Goal: Use online tool/utility: Utilize a website feature to perform a specific function

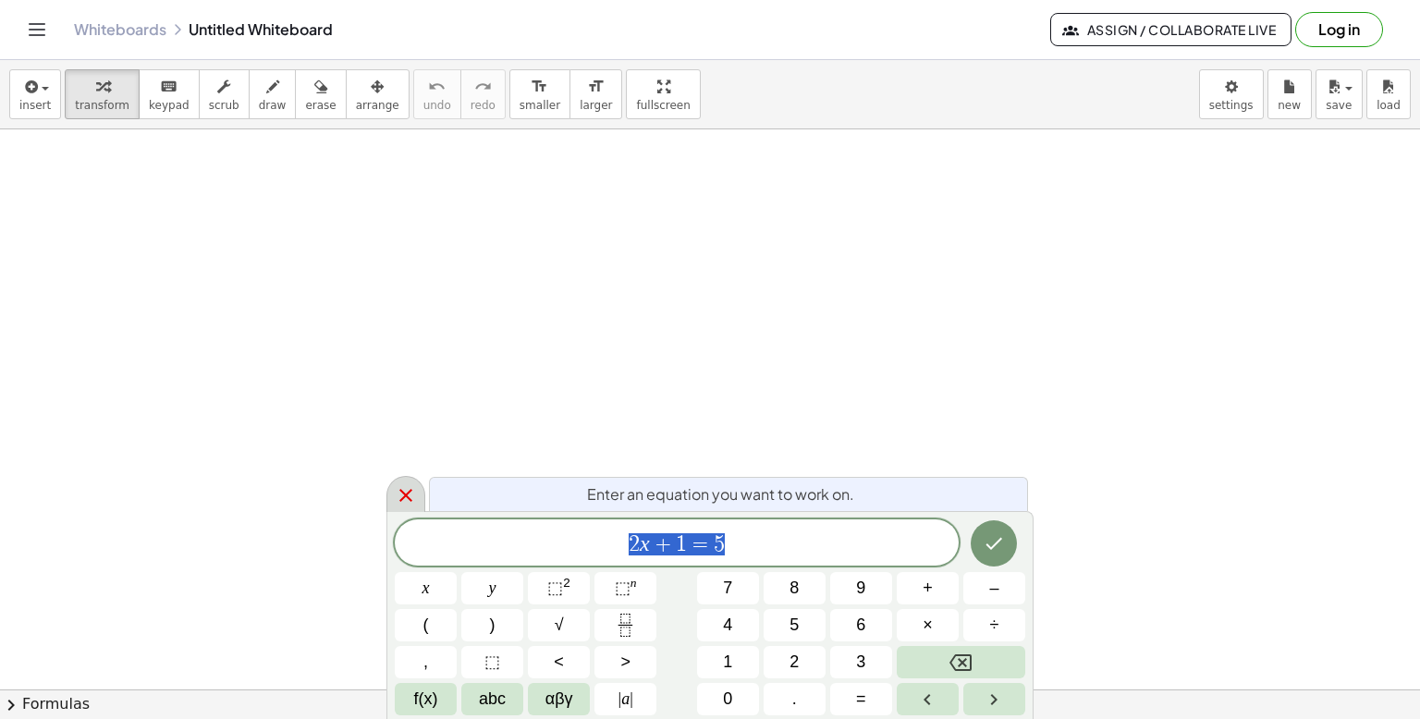
click at [396, 497] on icon at bounding box center [406, 495] width 22 height 22
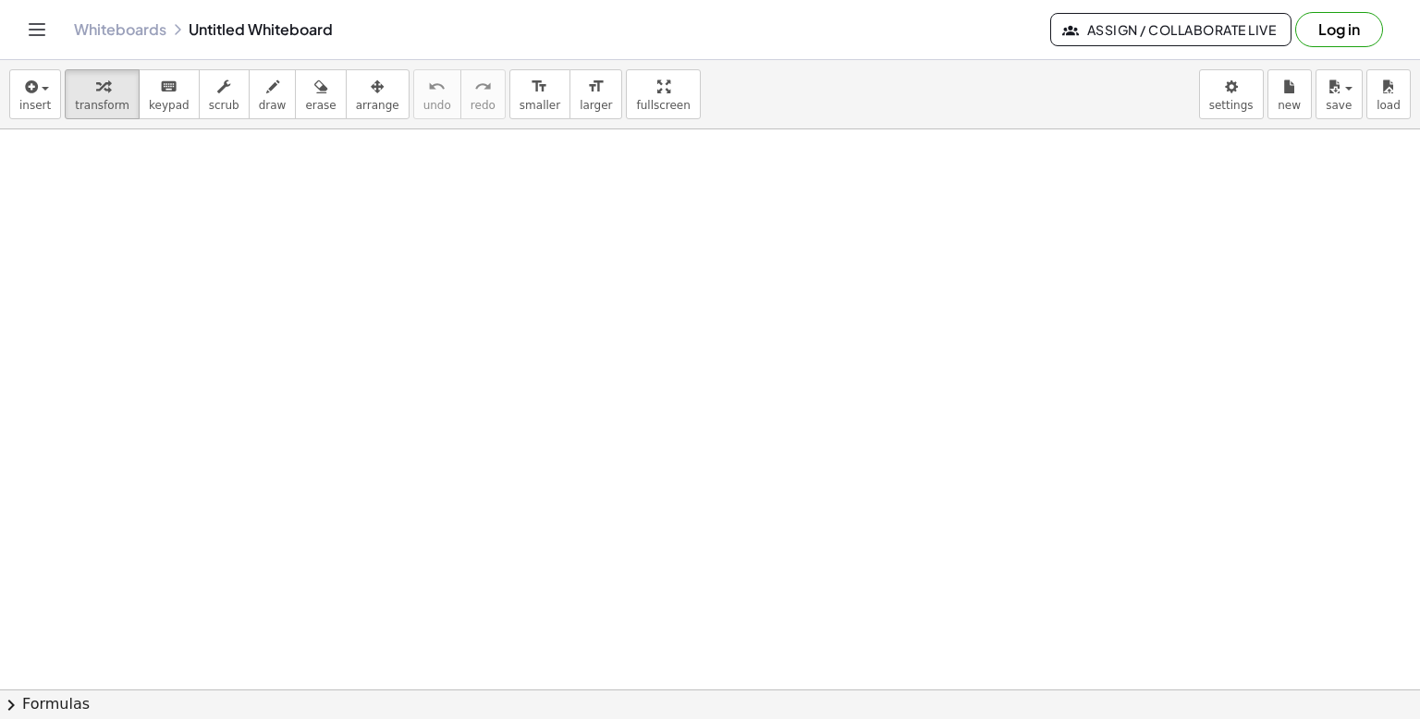
scroll to position [100, 0]
click at [160, 80] on icon "keyboard" at bounding box center [169, 87] width 18 height 22
click at [58, 204] on div at bounding box center [710, 650] width 1420 height 1240
click at [175, 195] on div at bounding box center [710, 650] width 1420 height 1240
click at [58, 711] on button "chevron_right Formulas" at bounding box center [710, 704] width 1420 height 30
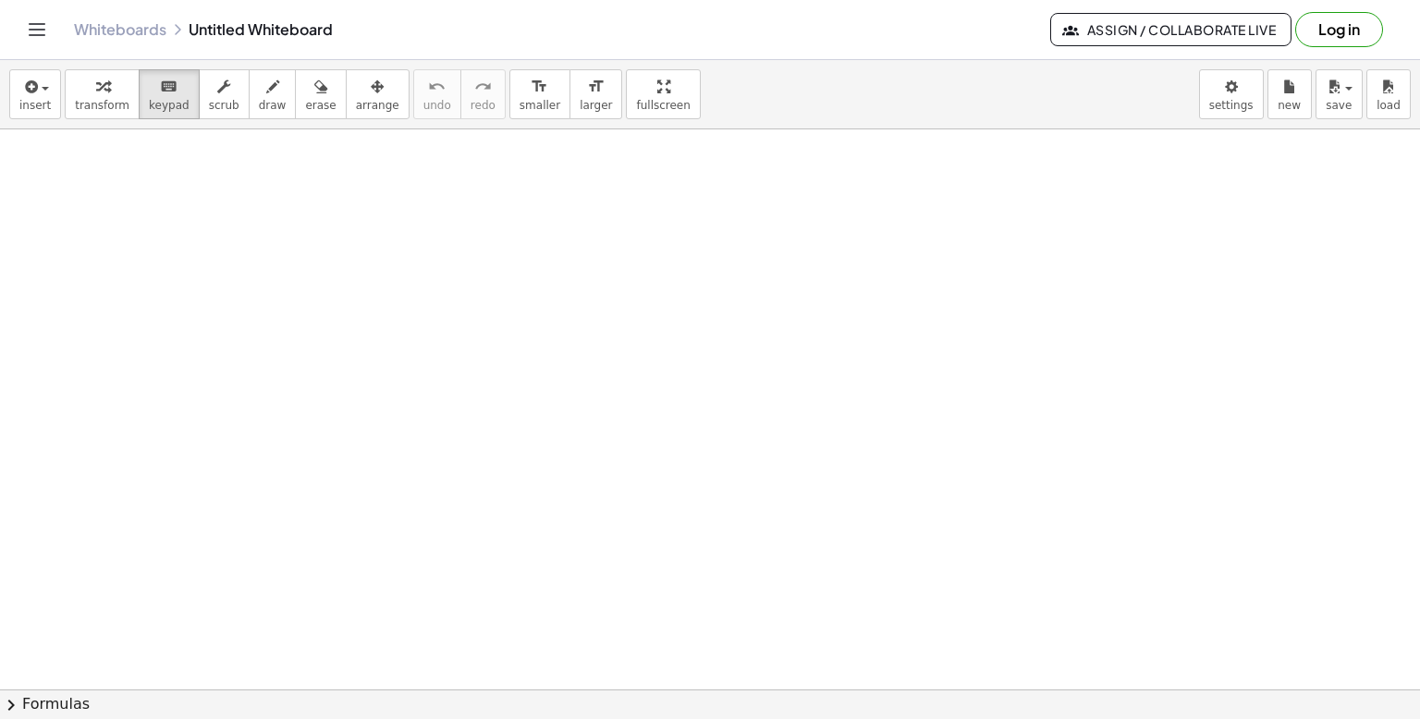
click at [0, 0] on div "Quadratic Formula + · a · x 2 + · b · x + c = 0 ⇔ x = · ( − b ± 2 √ ( + b 2 − ·…" at bounding box center [0, 0] width 0 height 0
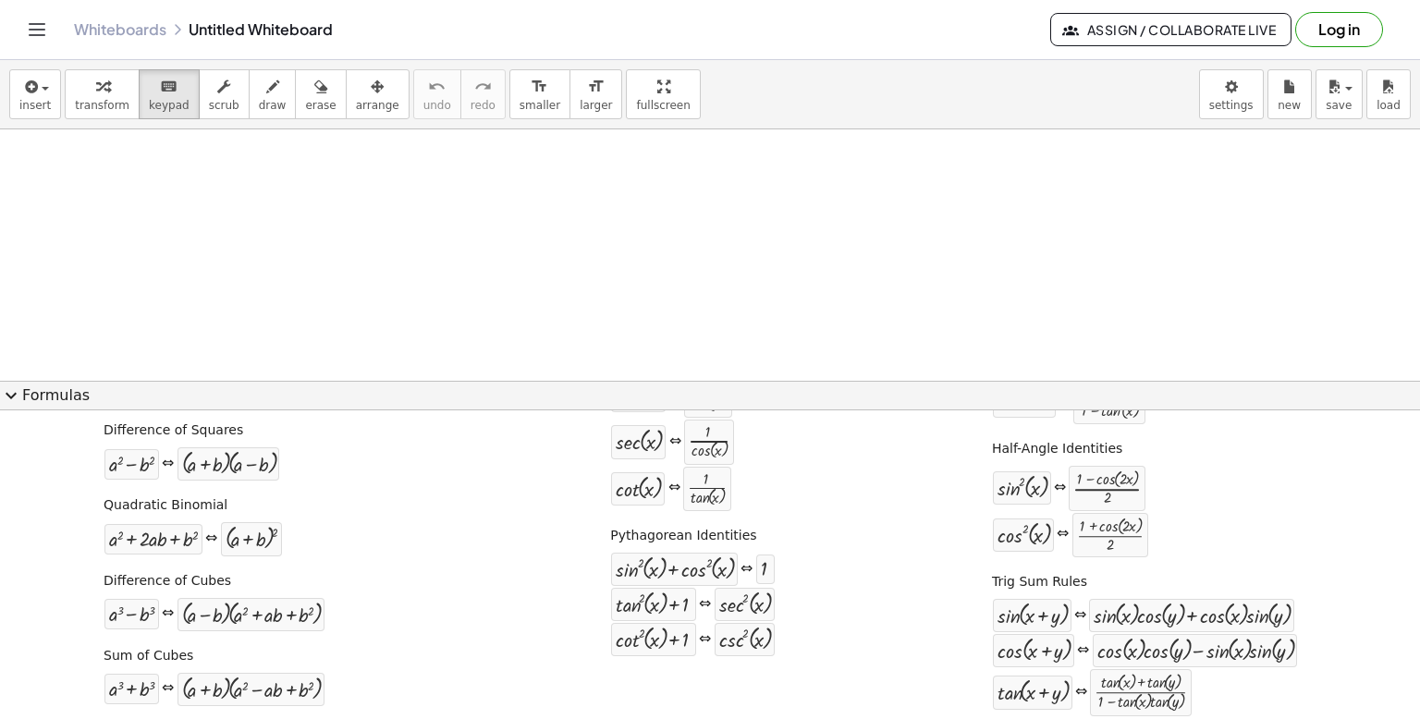
scroll to position [0, 0]
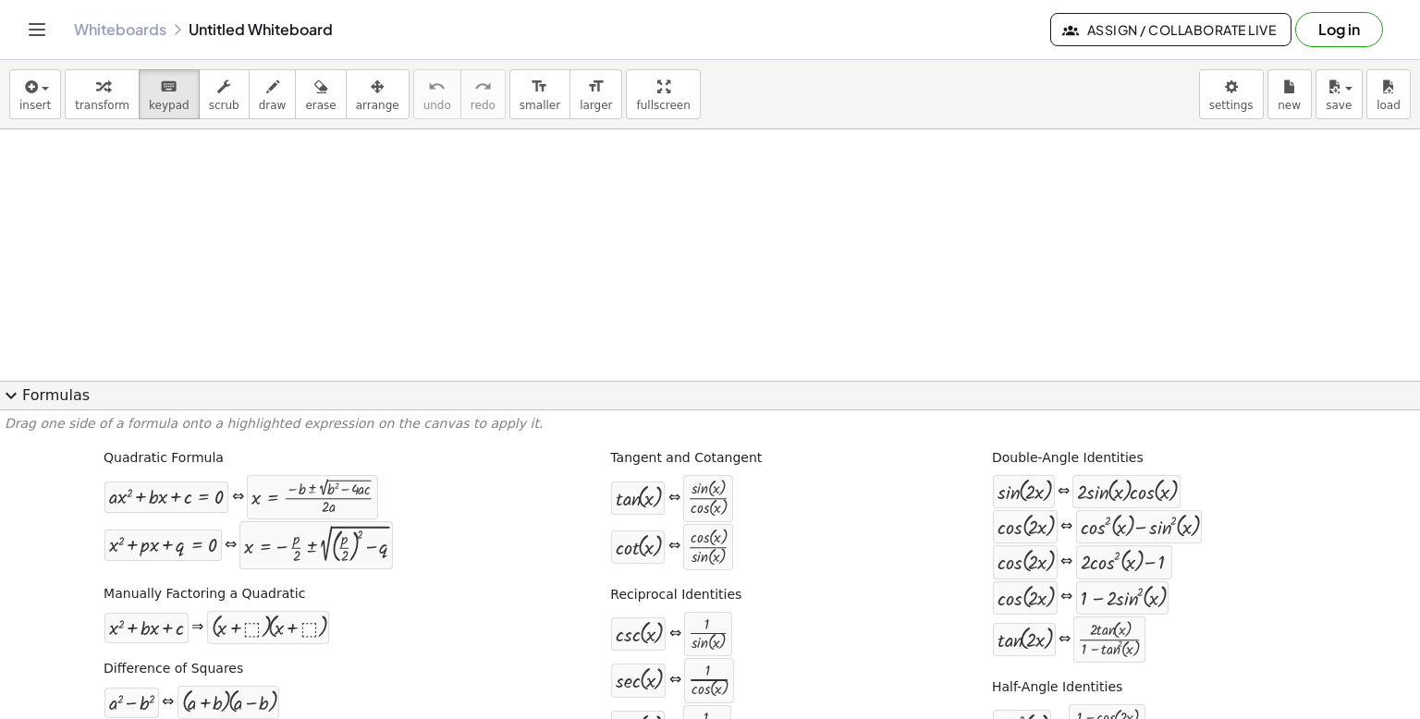
click at [67, 404] on button "expand_more Formulas" at bounding box center [710, 396] width 1420 height 30
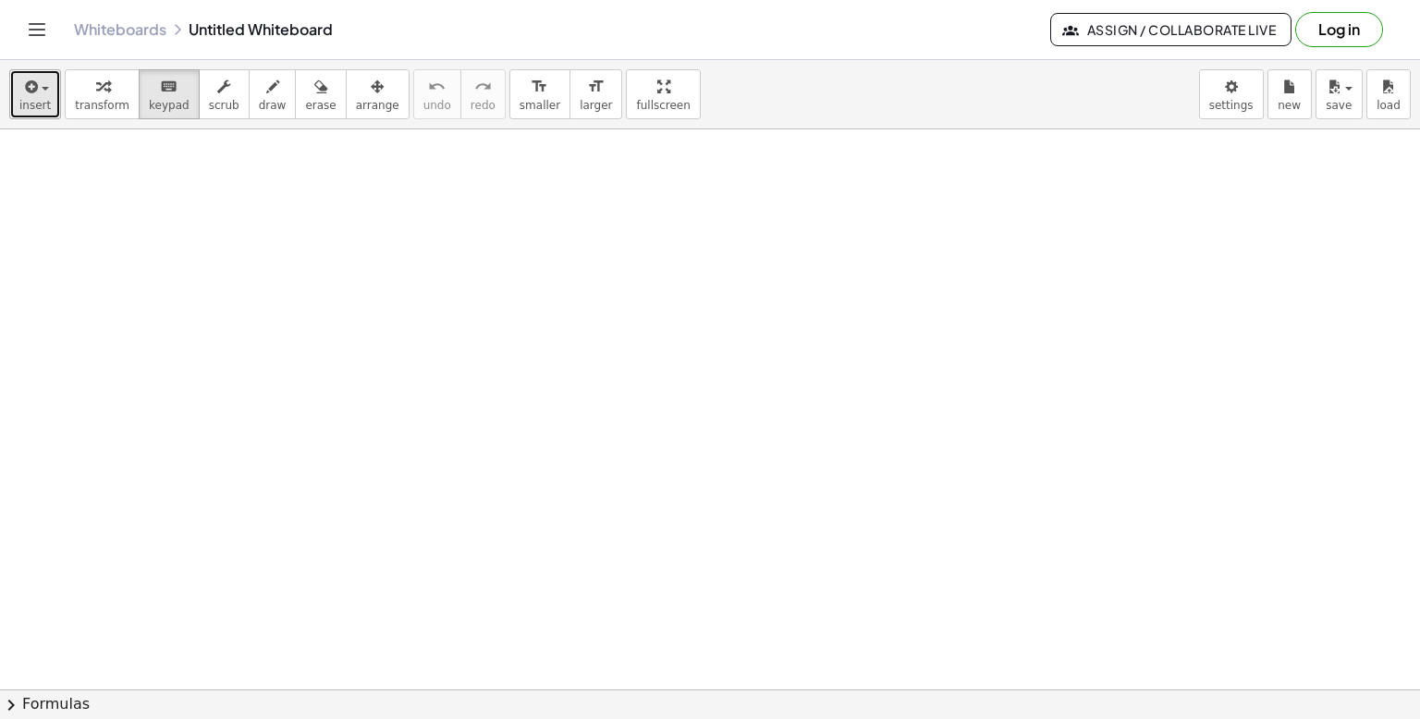
click at [38, 90] on span "button" at bounding box center [40, 88] width 4 height 13
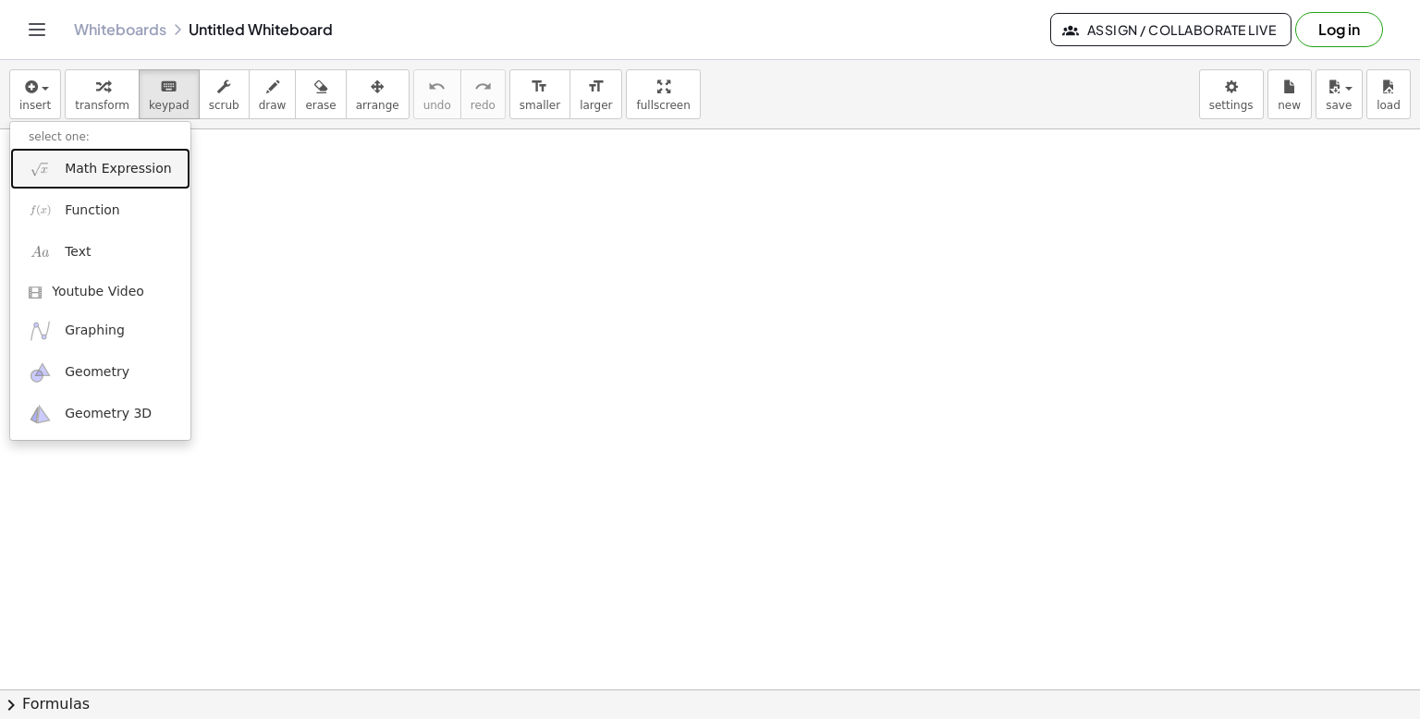
click at [124, 167] on span "Math Expression" at bounding box center [118, 169] width 106 height 18
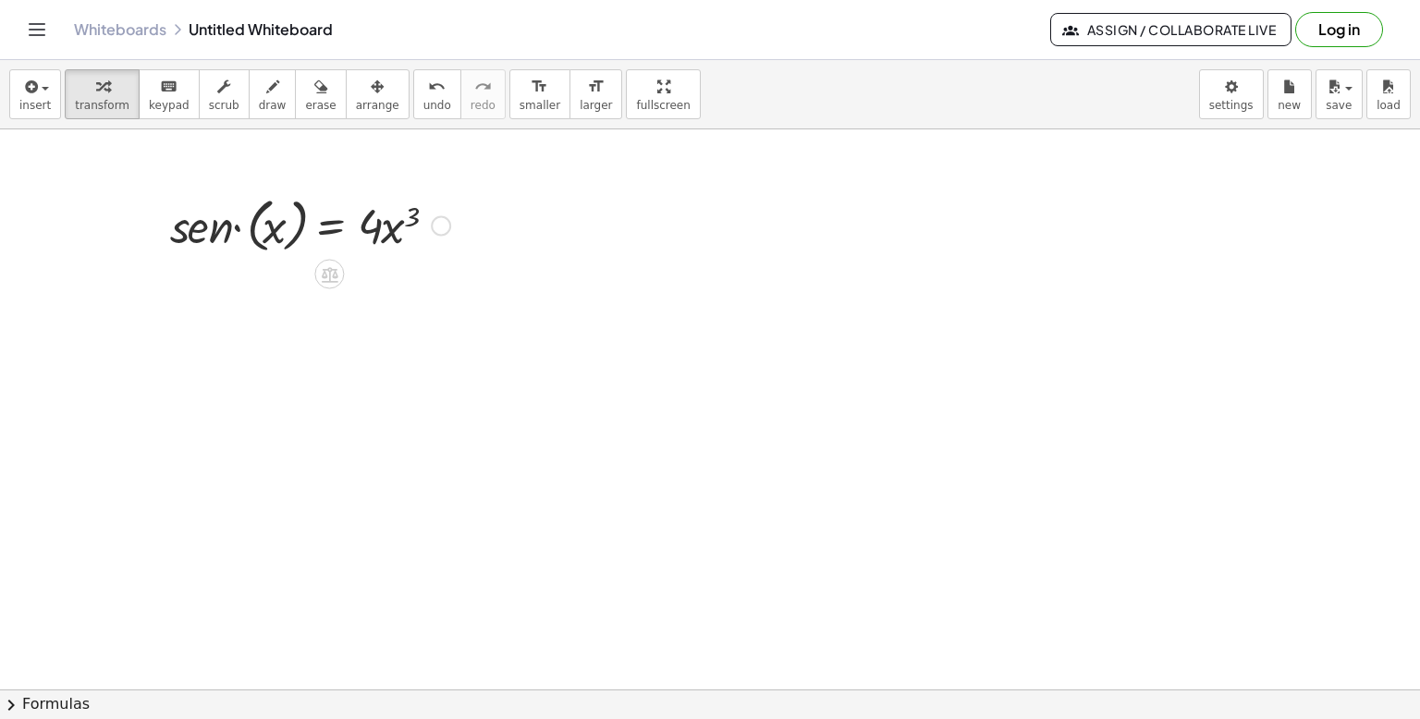
click at [295, 220] on div at bounding box center [310, 223] width 299 height 67
drag, startPoint x: 361, startPoint y: 305, endPoint x: 499, endPoint y: 353, distance: 145.9
click at [499, 353] on div "· s · e · n · ( x ) = · 4 · x 3 · 4 · s · e · n · x = · 4 · x 3" at bounding box center [710, 650] width 1420 height 1240
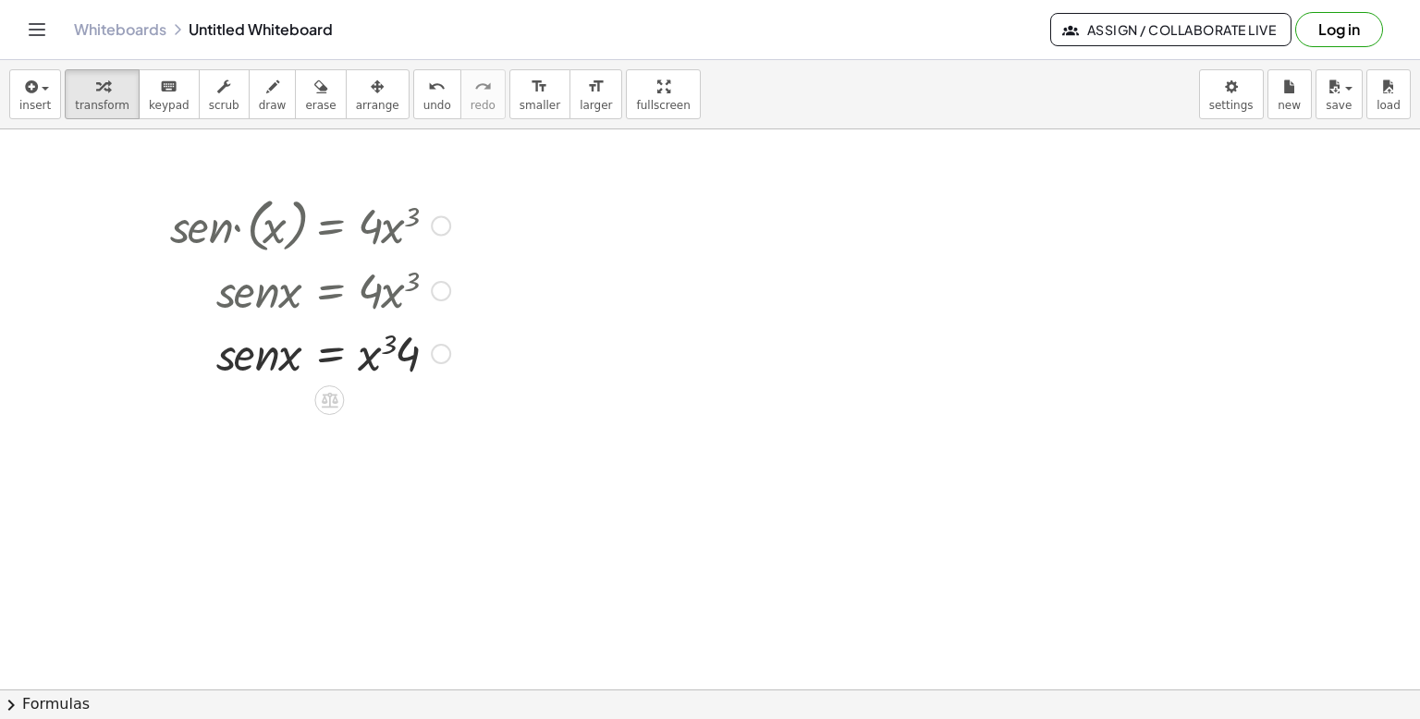
drag, startPoint x: 249, startPoint y: 182, endPoint x: 356, endPoint y: 390, distance: 234.0
click at [356, 390] on div at bounding box center [710, 650] width 1420 height 1240
click at [314, 87] on icon "button" at bounding box center [320, 87] width 13 height 22
click at [208, 227] on div at bounding box center [710, 650] width 1420 height 1240
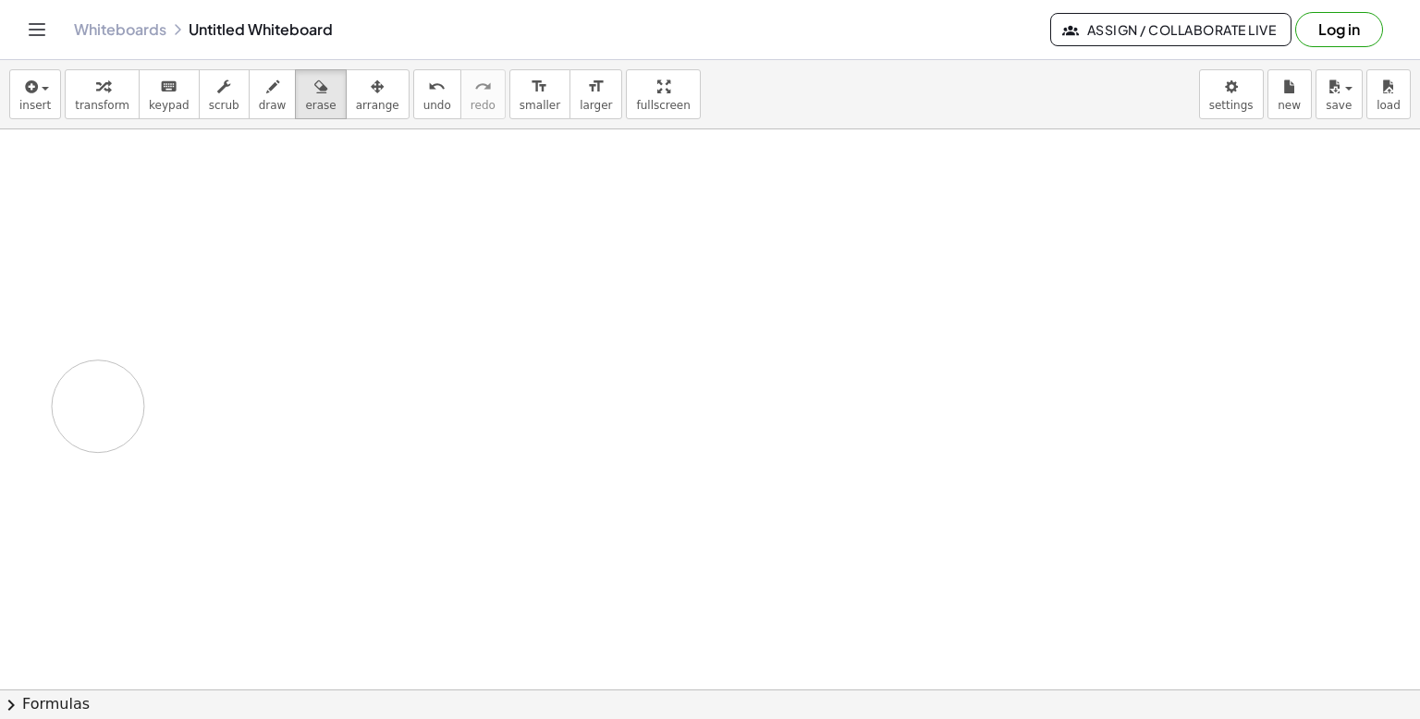
drag, startPoint x: 224, startPoint y: 230, endPoint x: 98, endPoint y: 406, distance: 216.0
click at [98, 406] on div at bounding box center [710, 650] width 1420 height 1240
drag, startPoint x: 274, startPoint y: 226, endPoint x: 382, endPoint y: 419, distance: 220.1
click at [382, 419] on div at bounding box center [710, 650] width 1420 height 1240
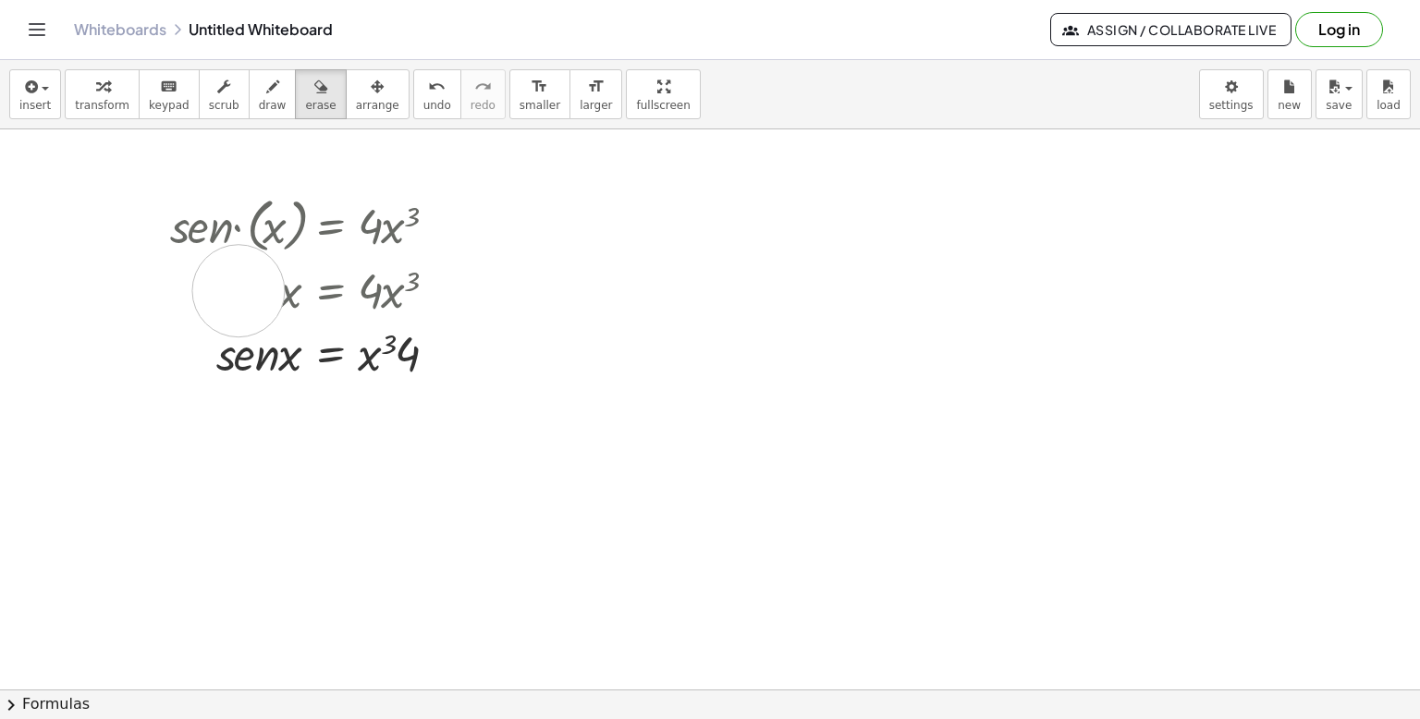
click at [238, 290] on div at bounding box center [710, 650] width 1420 height 1240
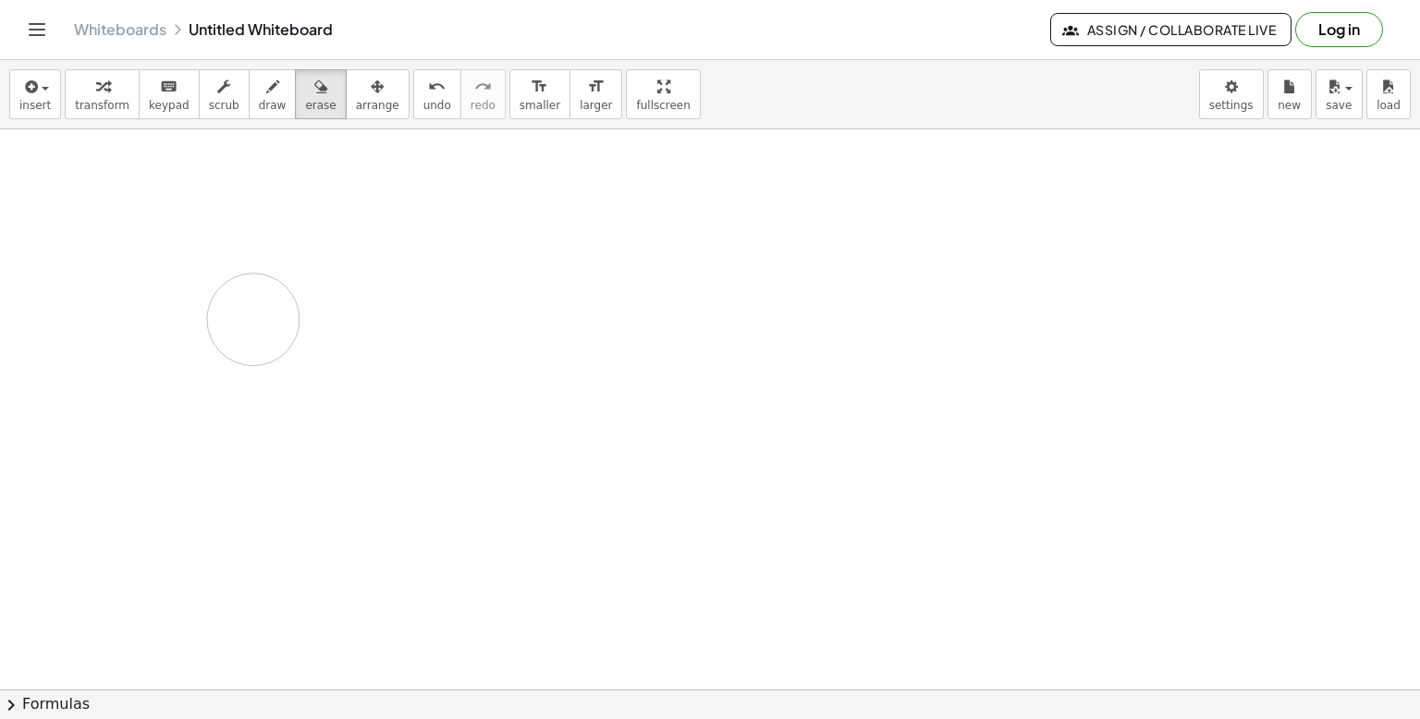
drag, startPoint x: 285, startPoint y: 297, endPoint x: 253, endPoint y: 319, distance: 38.5
click at [253, 319] on div at bounding box center [710, 650] width 1420 height 1240
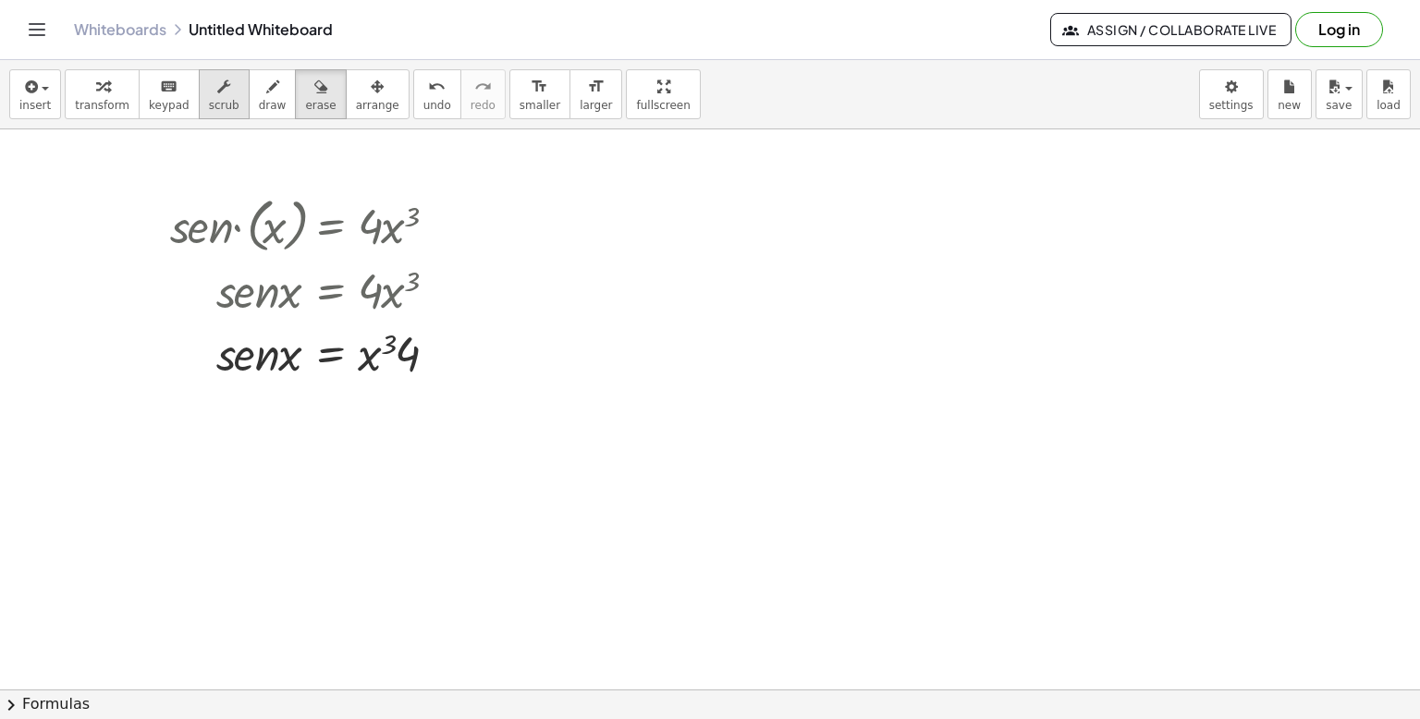
click at [217, 96] on icon "button" at bounding box center [223, 87] width 13 height 22
click at [165, 104] on span "keypad" at bounding box center [169, 105] width 41 height 13
click at [431, 226] on div at bounding box center [441, 225] width 20 height 20
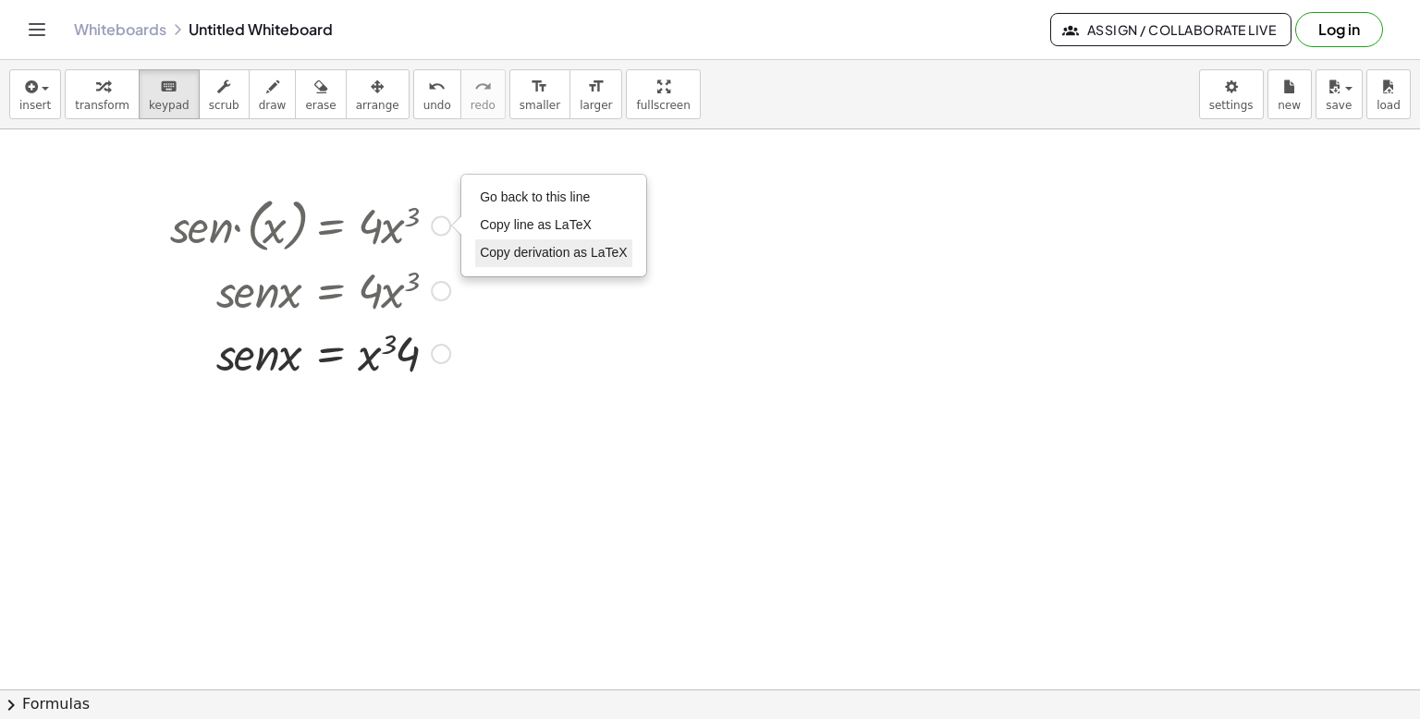
click at [539, 262] on li "Copy derivation as LaTeX" at bounding box center [553, 253] width 157 height 28
click at [317, 250] on div at bounding box center [310, 223] width 299 height 67
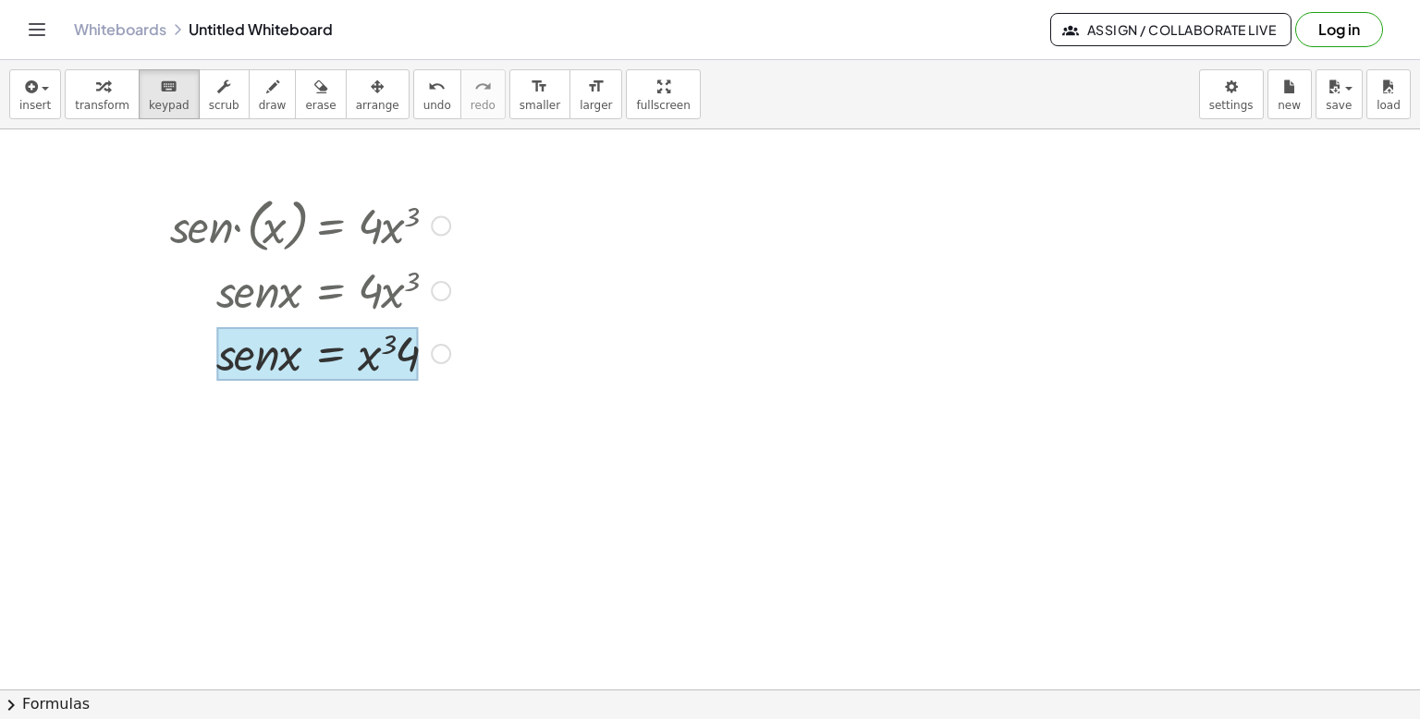
drag, startPoint x: 581, startPoint y: 130, endPoint x: 247, endPoint y: 451, distance: 463.5
click at [247, 451] on div at bounding box center [710, 650] width 1420 height 1240
click at [394, 339] on div at bounding box center [388, 354] width 60 height 54
